Goal: Task Accomplishment & Management: Use online tool/utility

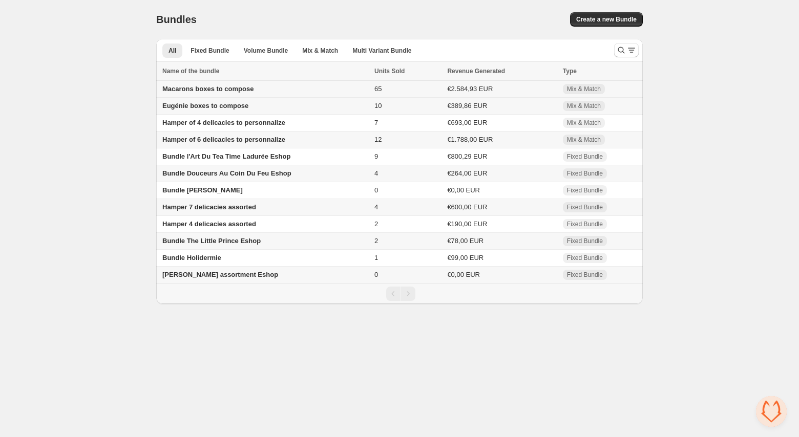
click at [211, 88] on span "Macarons boxes to compose" at bounding box center [207, 89] width 91 height 8
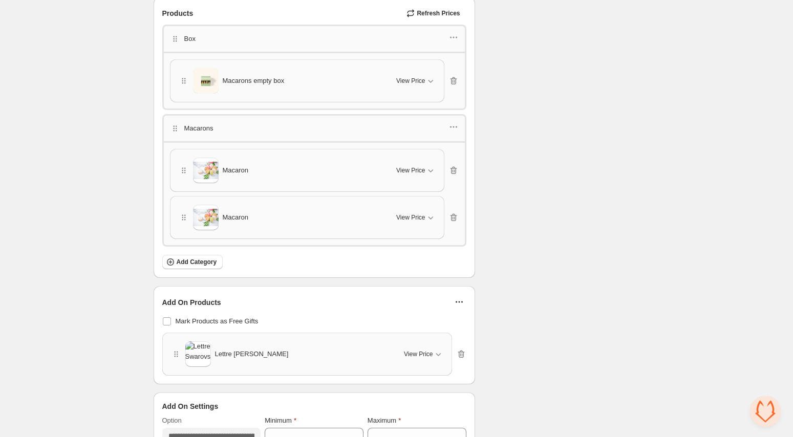
scroll to position [1628, 0]
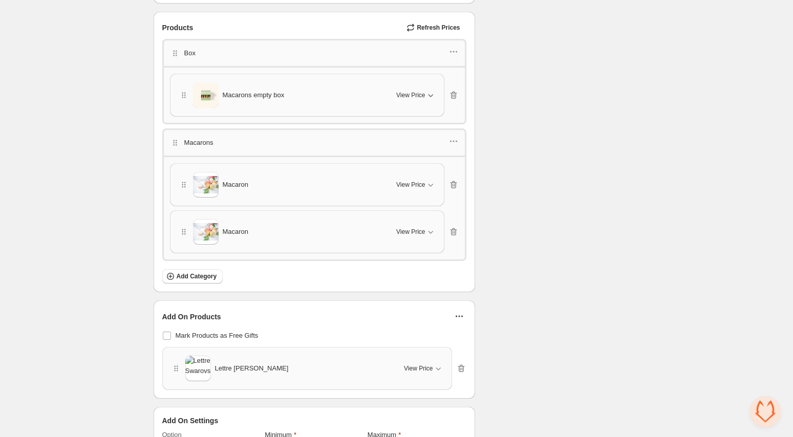
click at [432, 93] on icon "button" at bounding box center [430, 95] width 10 height 10
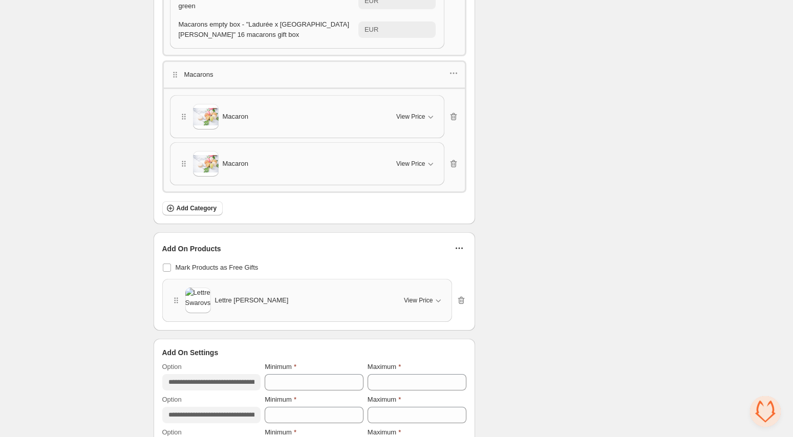
scroll to position [2165, 0]
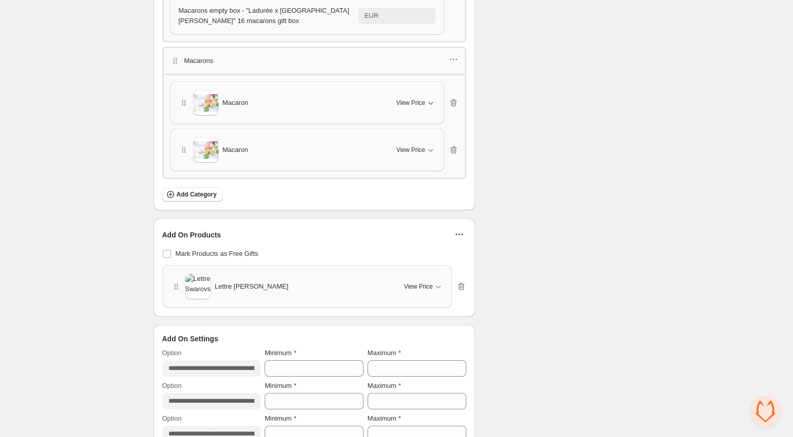
click at [433, 107] on icon "button" at bounding box center [430, 103] width 10 height 10
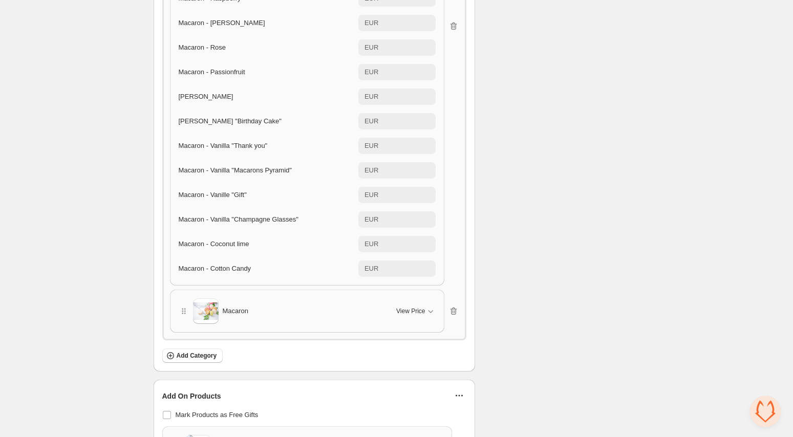
scroll to position [2532, 0]
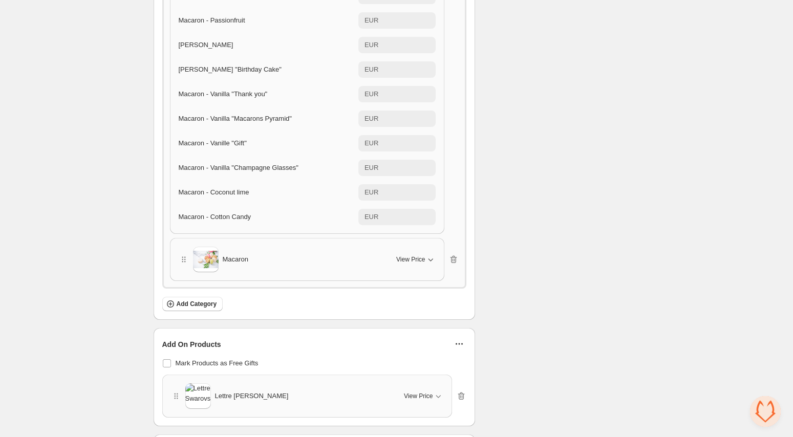
click at [434, 265] on icon "button" at bounding box center [430, 259] width 10 height 10
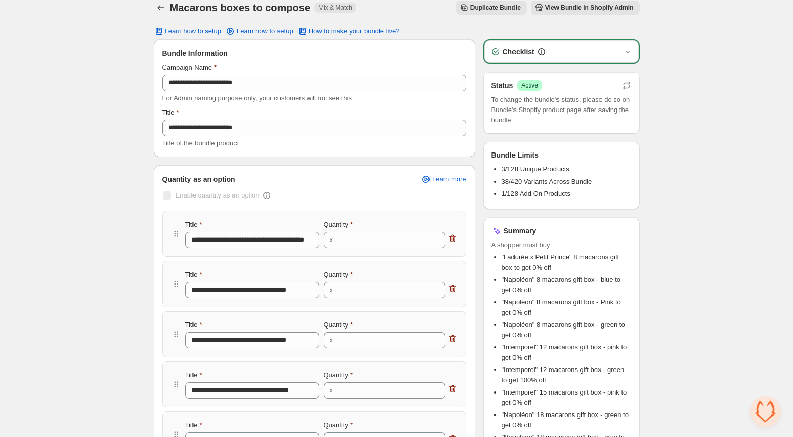
scroll to position [0, 0]
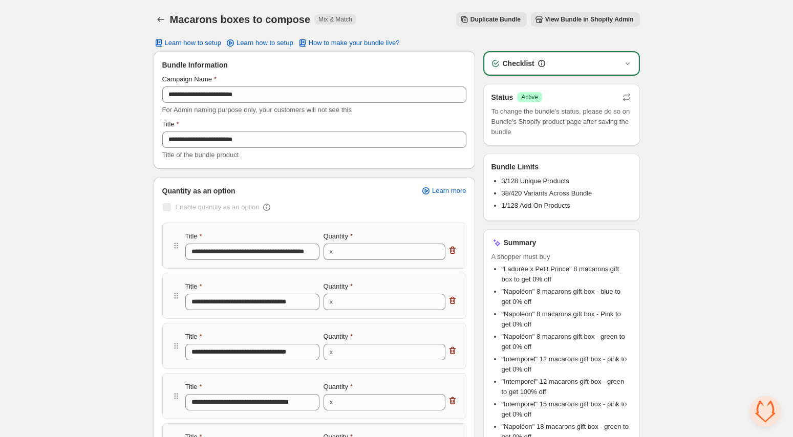
click at [517, 192] on span "38/420 Variants Across Bundle" at bounding box center [547, 193] width 91 height 8
copy span "420"
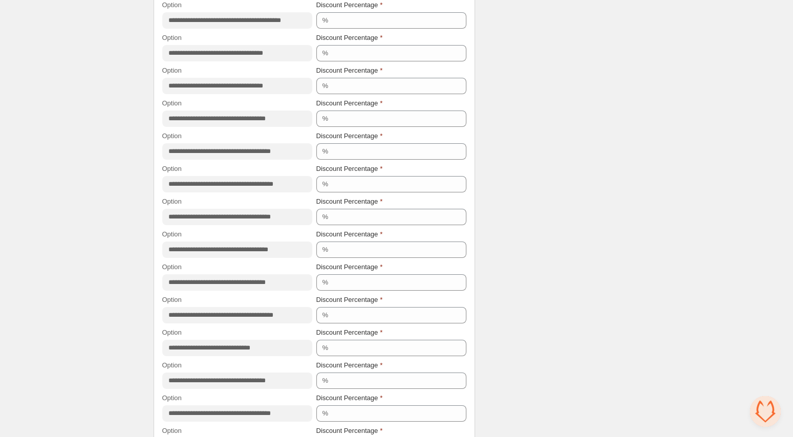
scroll to position [1078, 0]
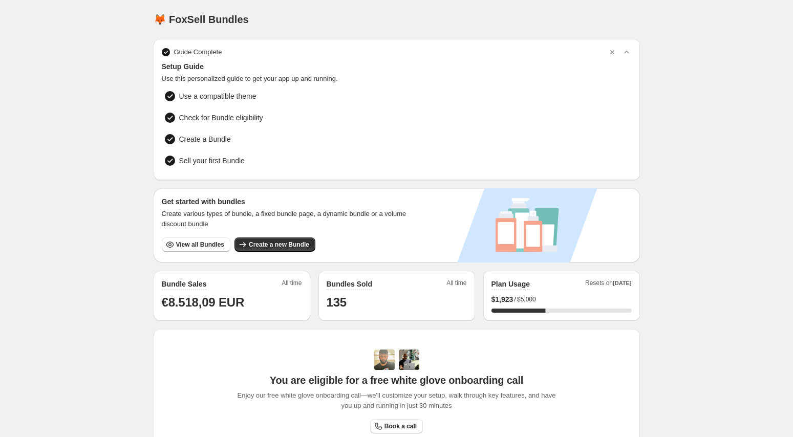
scroll to position [209, 0]
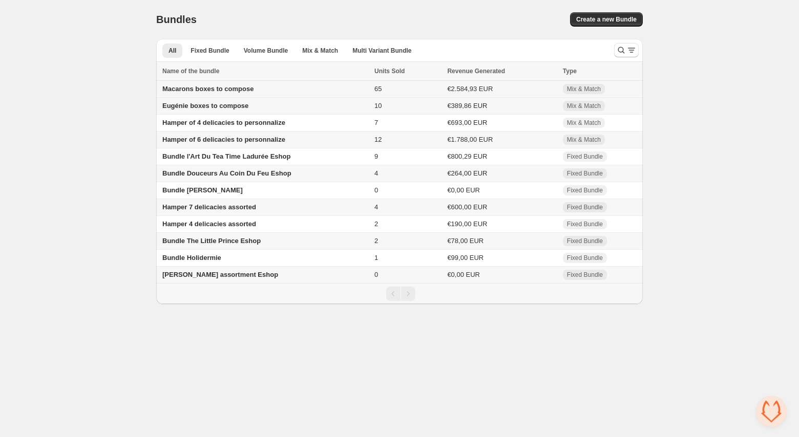
click at [229, 89] on span "Macarons boxes to compose" at bounding box center [207, 89] width 91 height 8
